Goal: Use online tool/utility

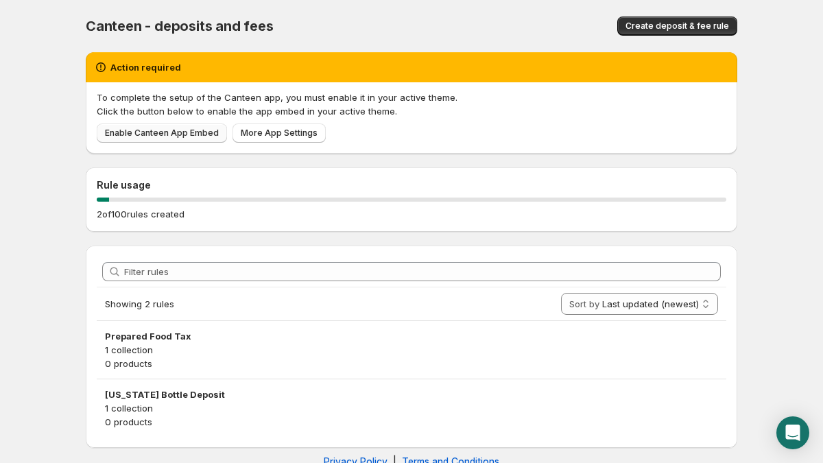
click at [187, 139] on link "Enable Canteen App Embed" at bounding box center [162, 133] width 130 height 19
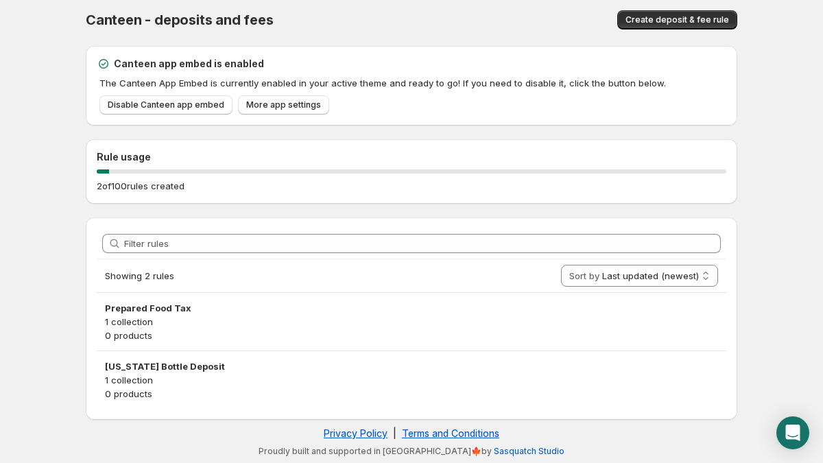
scroll to position [7, 0]
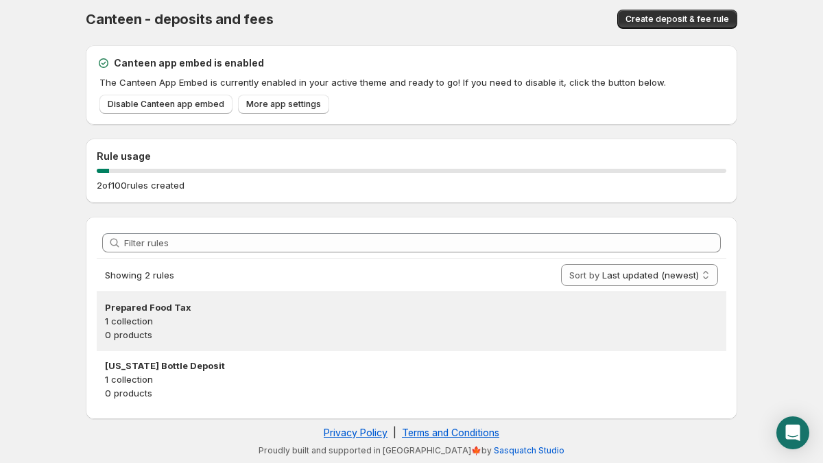
click at [224, 327] on p "1 collection" at bounding box center [411, 321] width 613 height 14
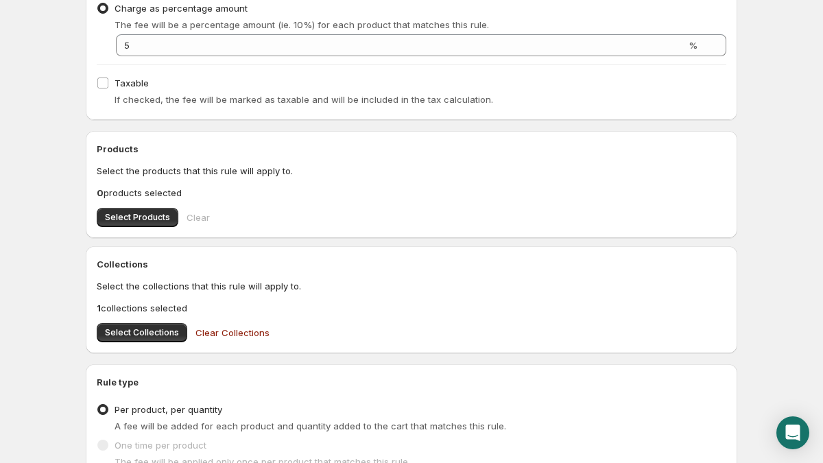
scroll to position [347, 0]
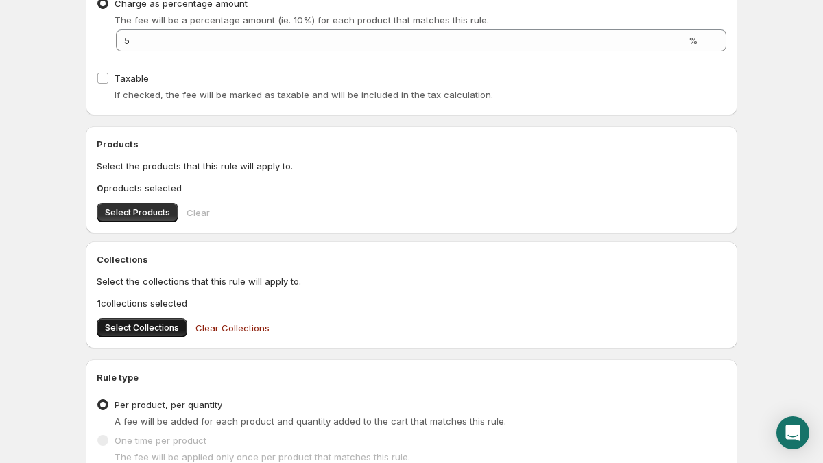
click at [167, 328] on span "Select Collections" at bounding box center [142, 327] width 74 height 11
